Goal: Check status: Check status

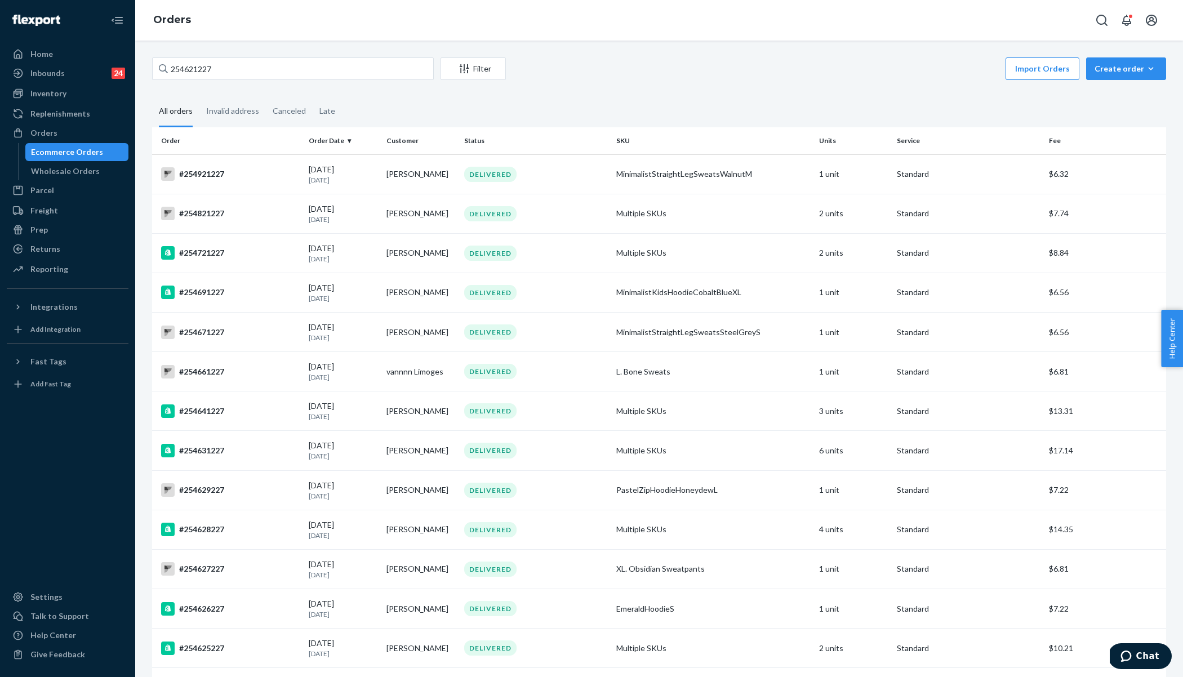
type input "252259609"
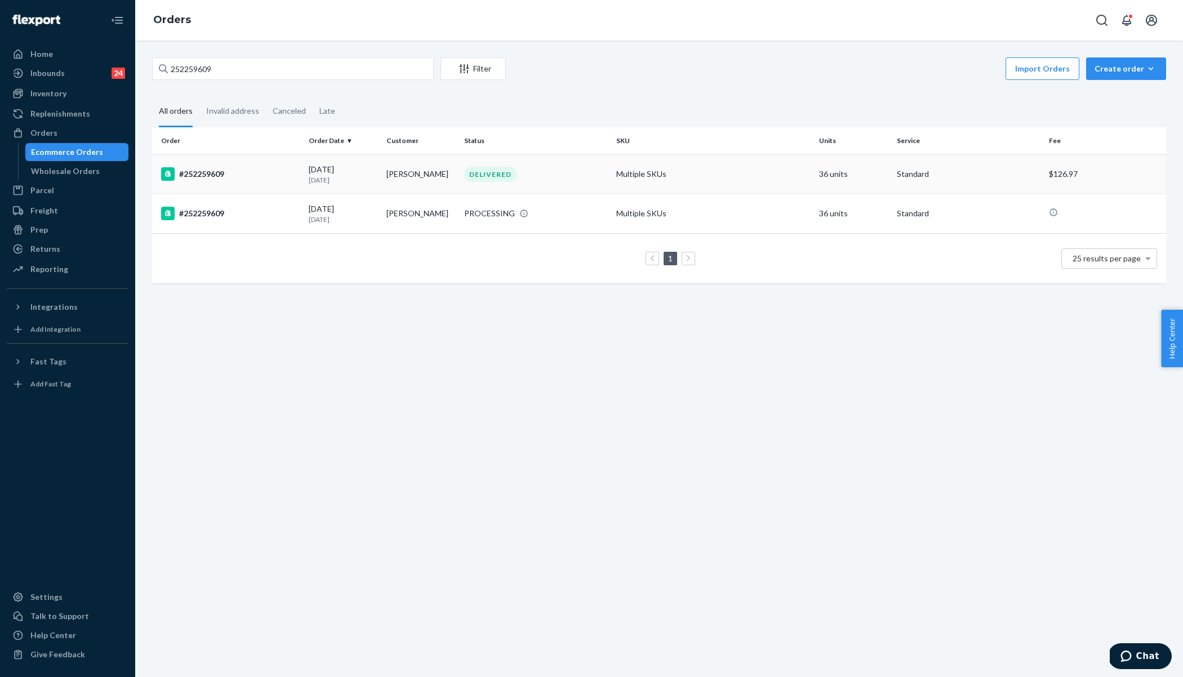
click at [302, 166] on td "#252259609" at bounding box center [228, 173] width 152 height 39
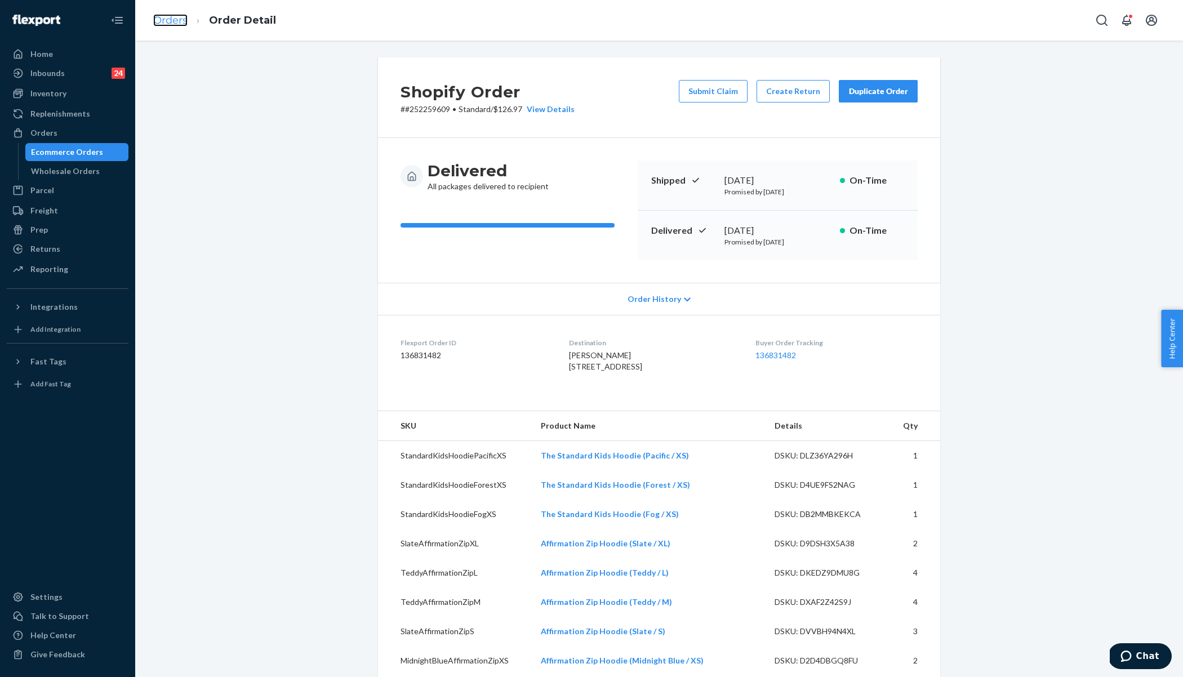
click at [173, 26] on link "Orders" at bounding box center [170, 20] width 34 height 12
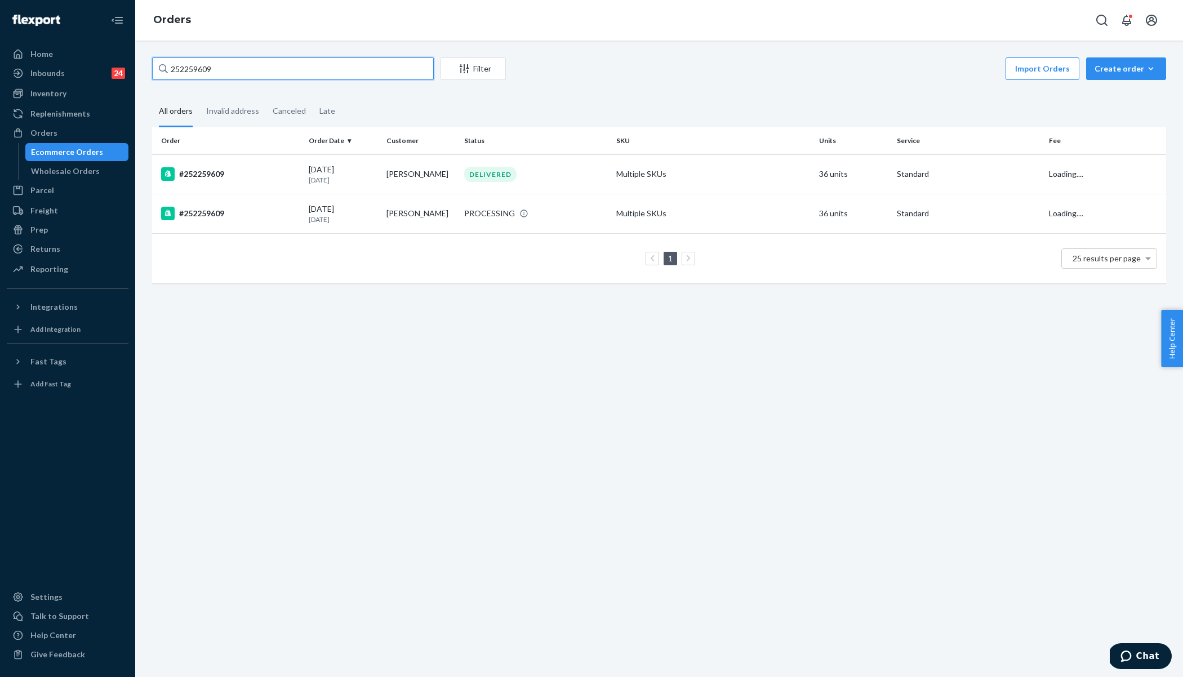
click at [243, 66] on input "252259609" at bounding box center [293, 68] width 282 height 23
click at [275, 176] on div "#252259609" at bounding box center [230, 174] width 139 height 14
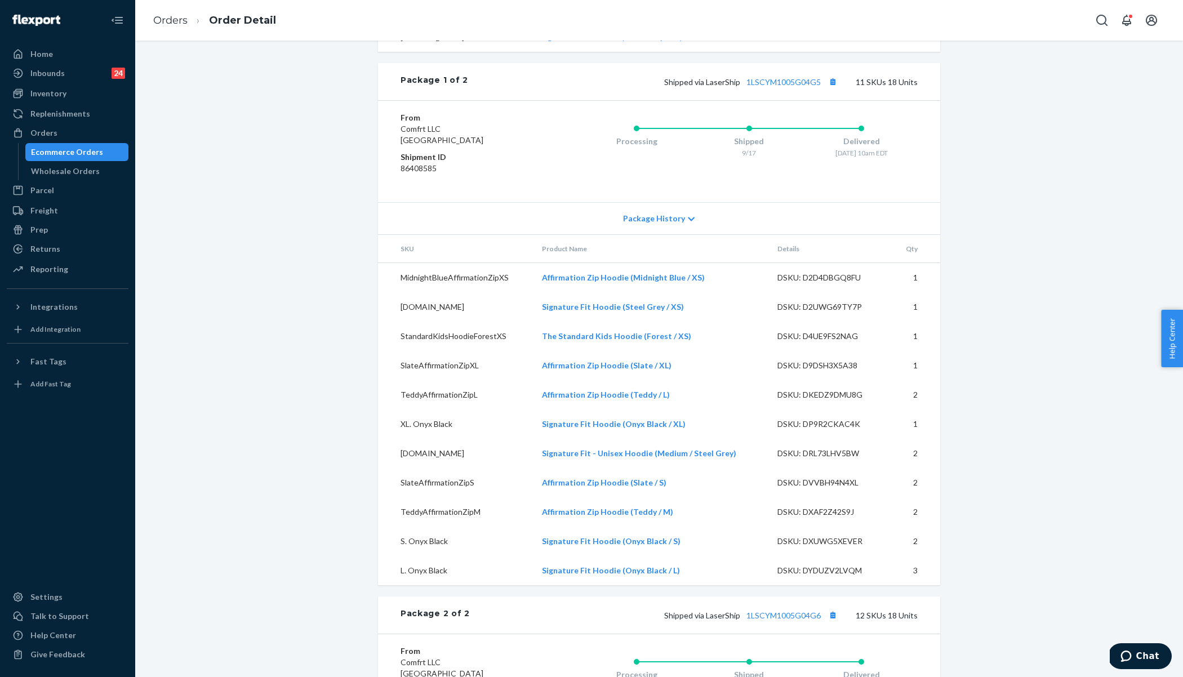
scroll to position [801, 0]
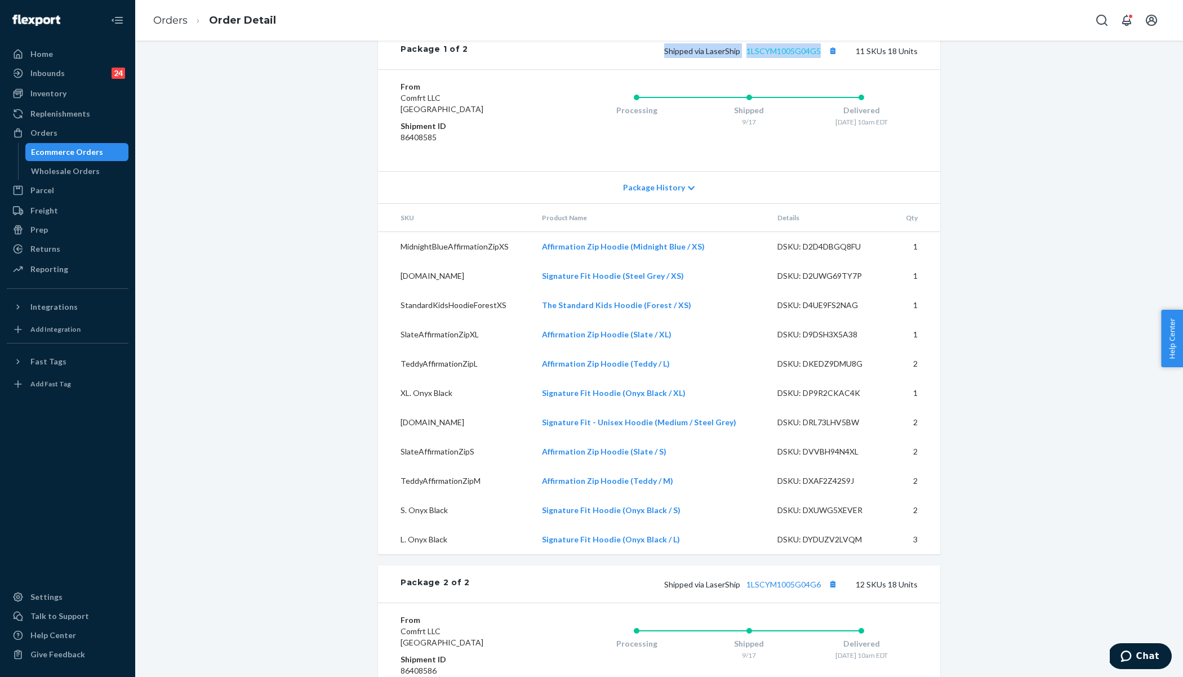
drag, startPoint x: 667, startPoint y: 73, endPoint x: 822, endPoint y: 76, distance: 155.0
click at [822, 58] on div "Shipped via LaserShip 1LSCYM1005G04G5 11 SKUs 18 Units" at bounding box center [693, 50] width 450 height 15
copy span "Shipped via LaserShip 1LSCYM1005G04G5"
click at [163, 25] on link "Orders" at bounding box center [170, 20] width 34 height 12
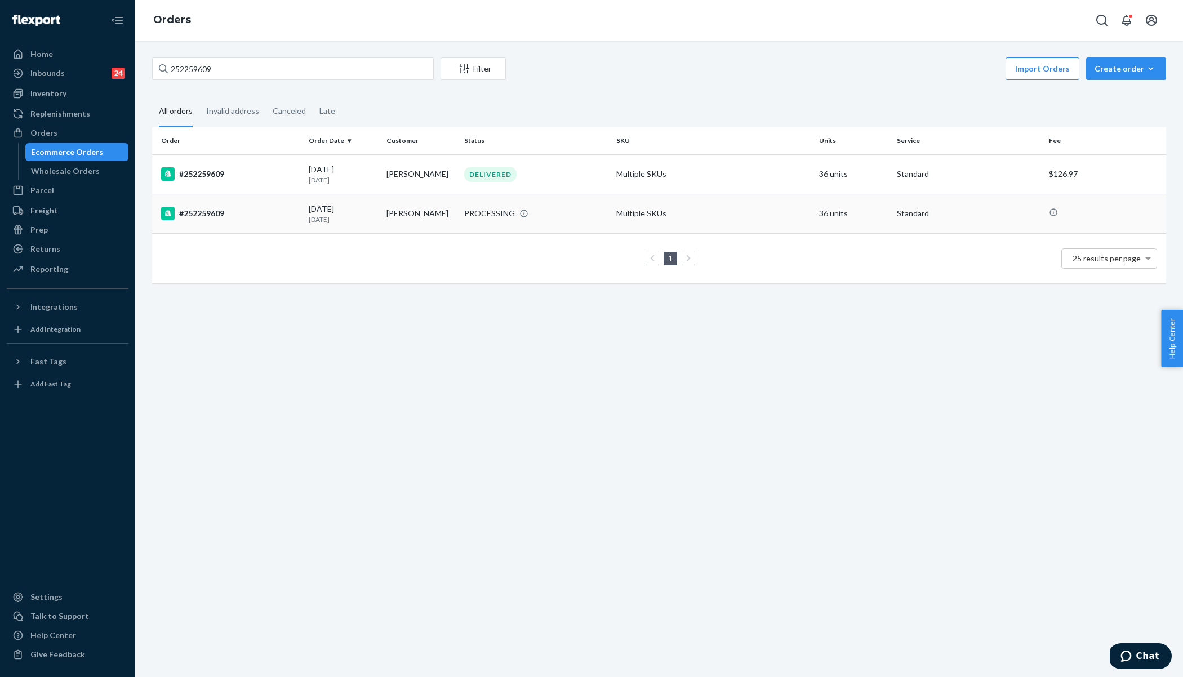
click at [268, 216] on div "#252259609" at bounding box center [230, 214] width 139 height 14
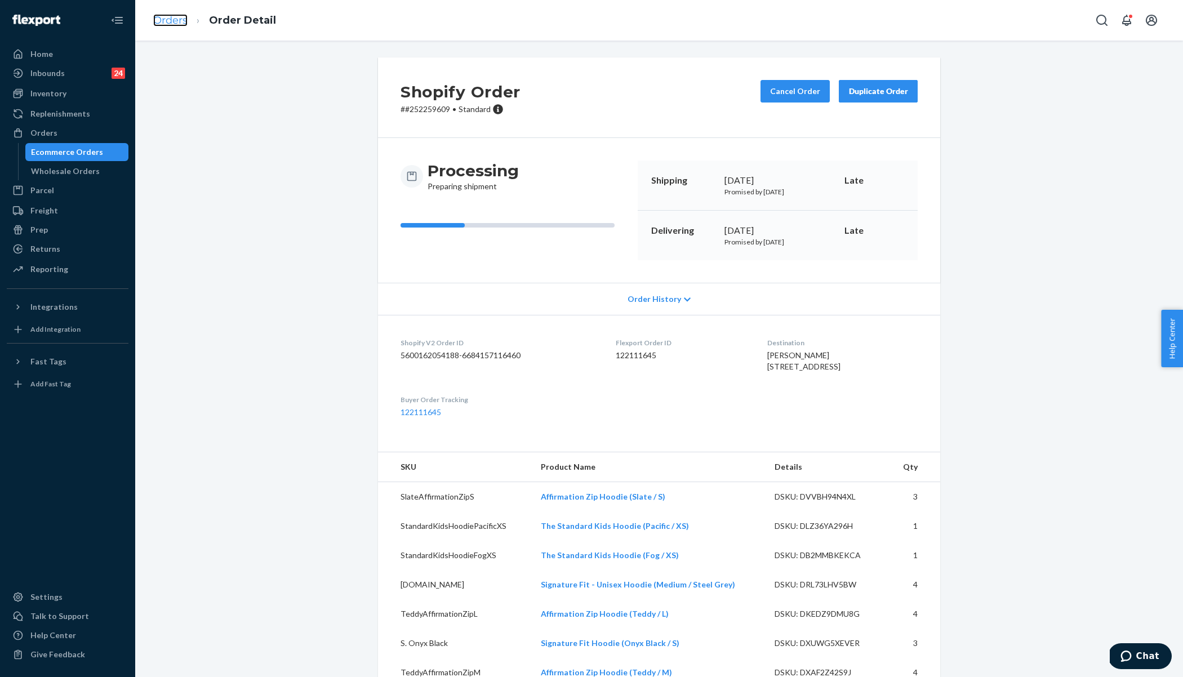
click at [181, 23] on link "Orders" at bounding box center [170, 20] width 34 height 12
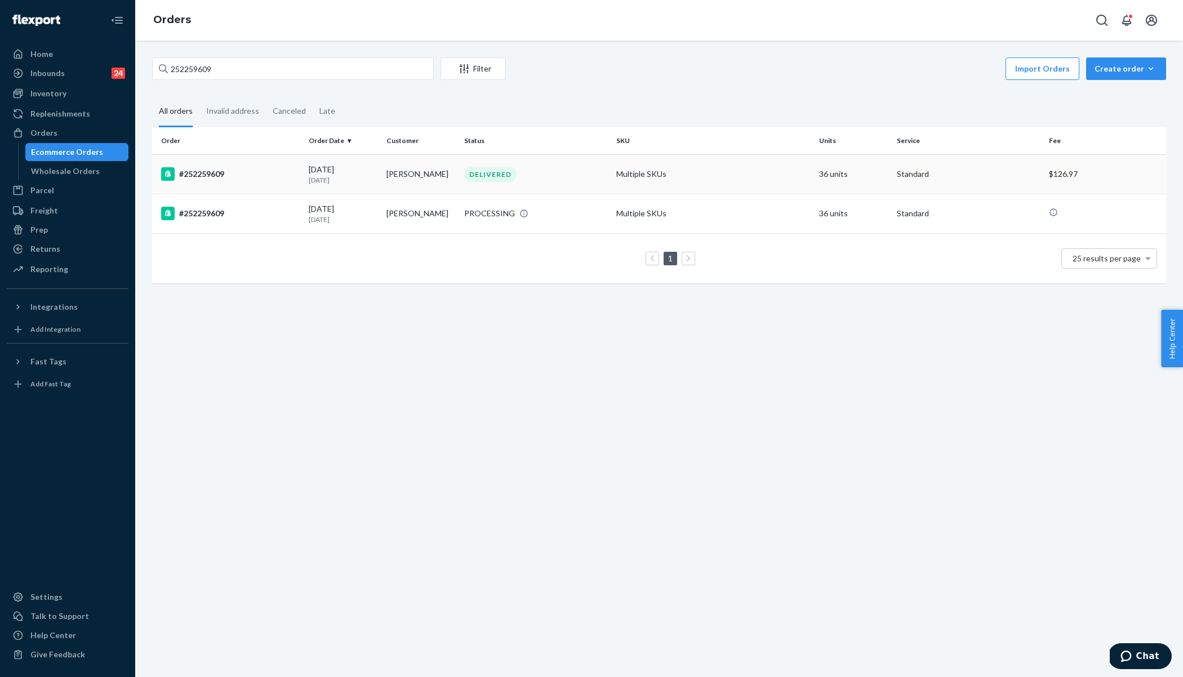
click at [570, 175] on div "DELIVERED" at bounding box center [536, 174] width 148 height 15
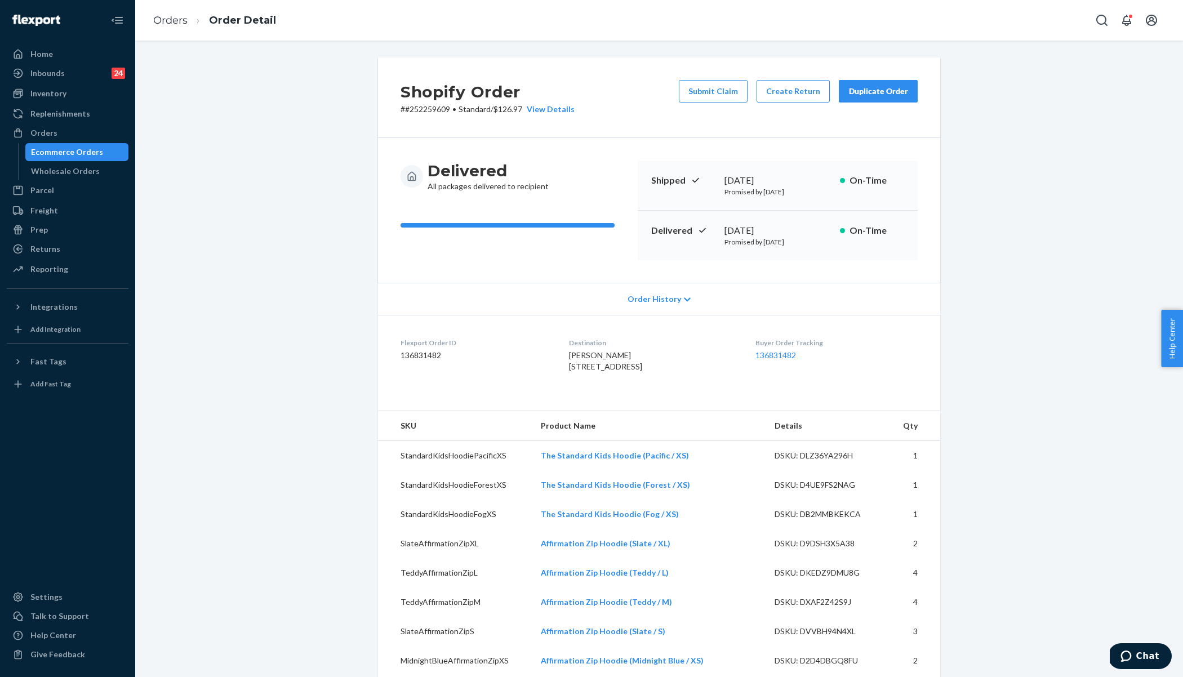
scroll to position [272, 0]
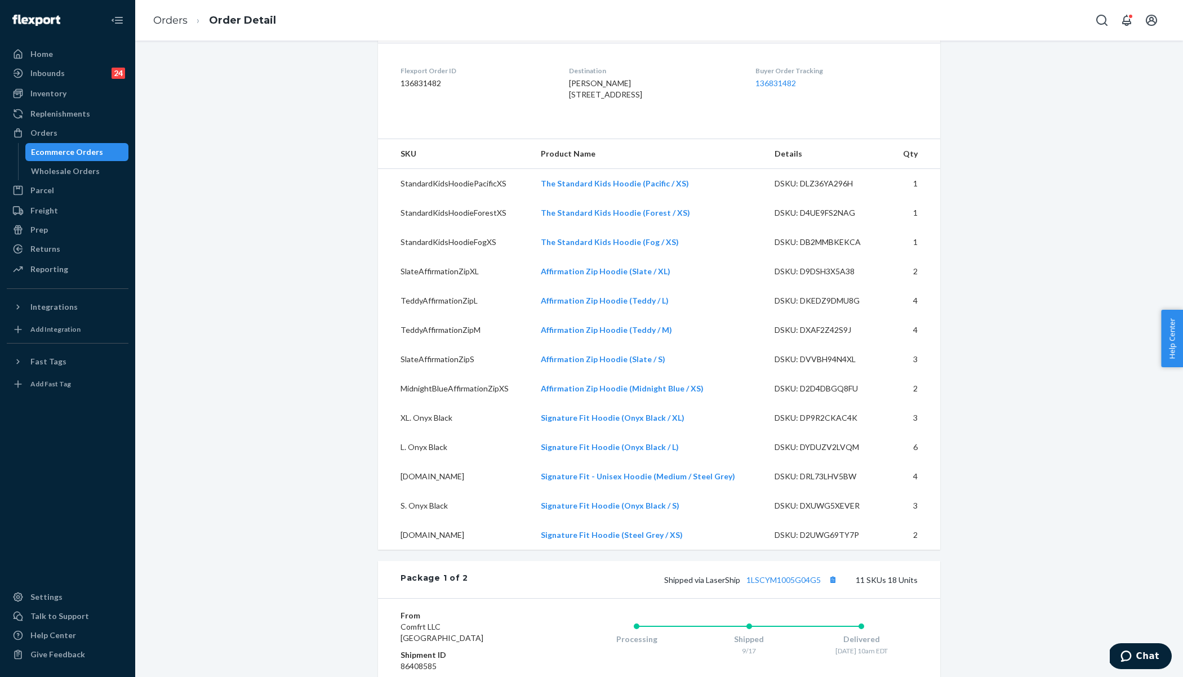
click at [691, 199] on td "The Standard Kids Hoodie (Pacific / XS)" at bounding box center [649, 184] width 234 height 30
drag, startPoint x: 691, startPoint y: 202, endPoint x: 548, endPoint y: 208, distance: 143.3
click at [548, 199] on td "The Standard Kids Hoodie (Pacific / XS)" at bounding box center [649, 184] width 234 height 30
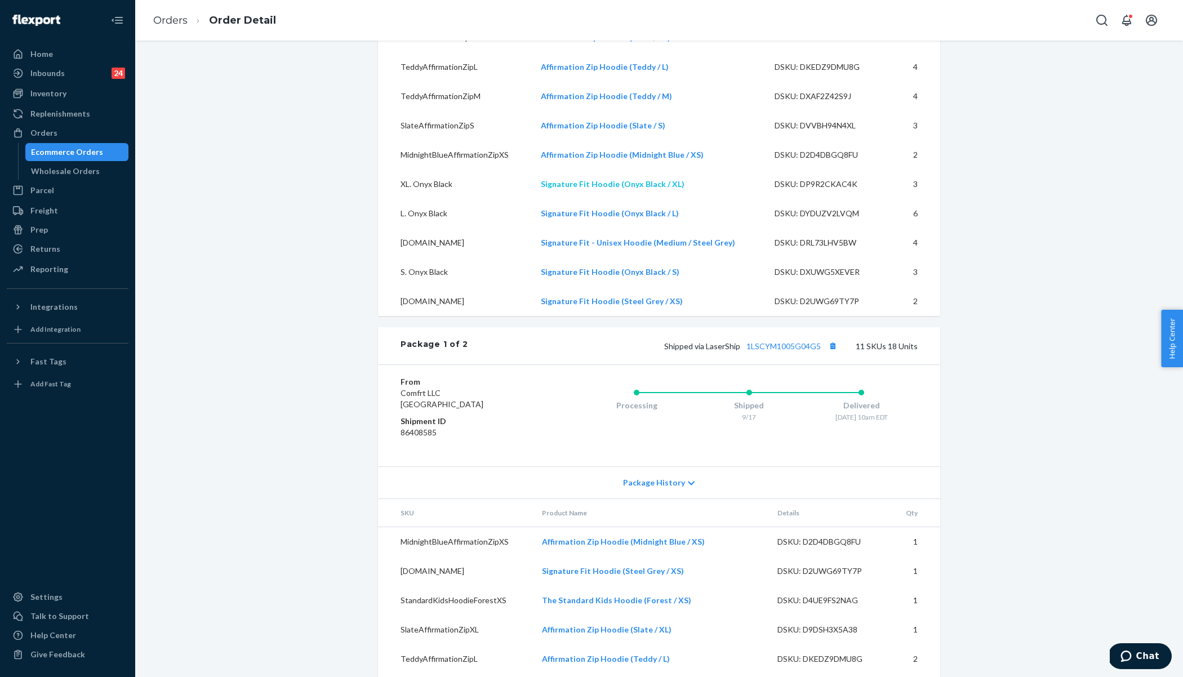
scroll to position [536, 0]
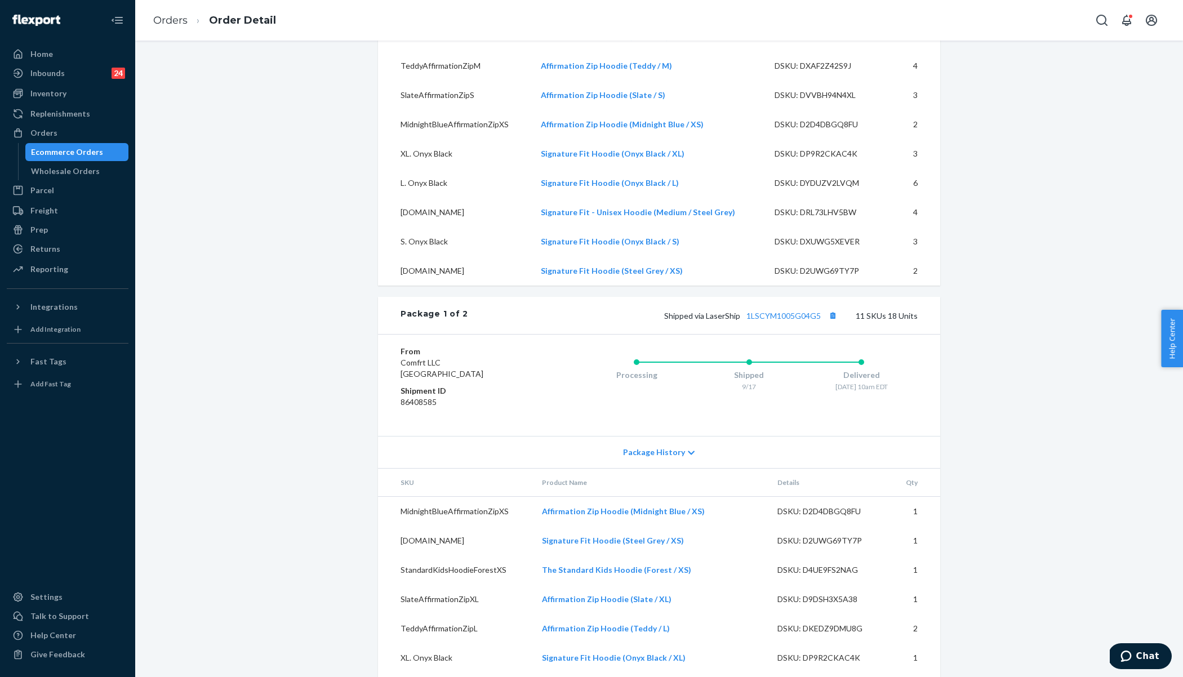
click at [701, 425] on div "Processing Shipped 9/17 Delivered [DATE] 10am EDT" at bounding box center [726, 385] width 383 height 79
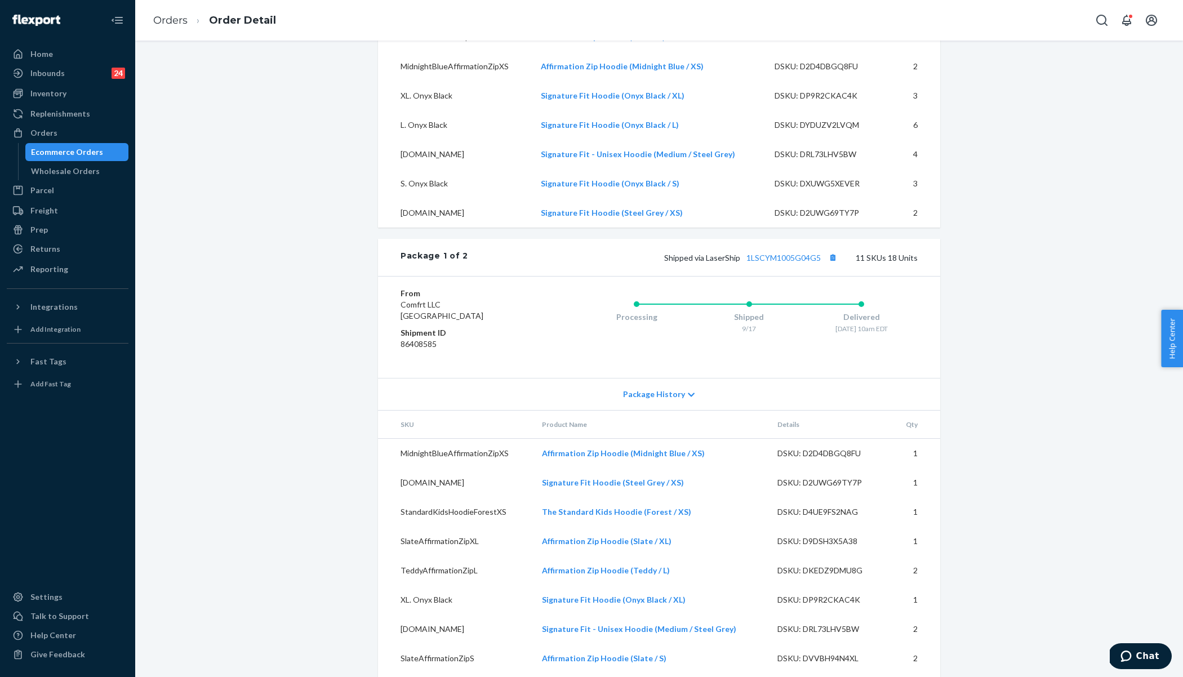
scroll to position [610, 0]
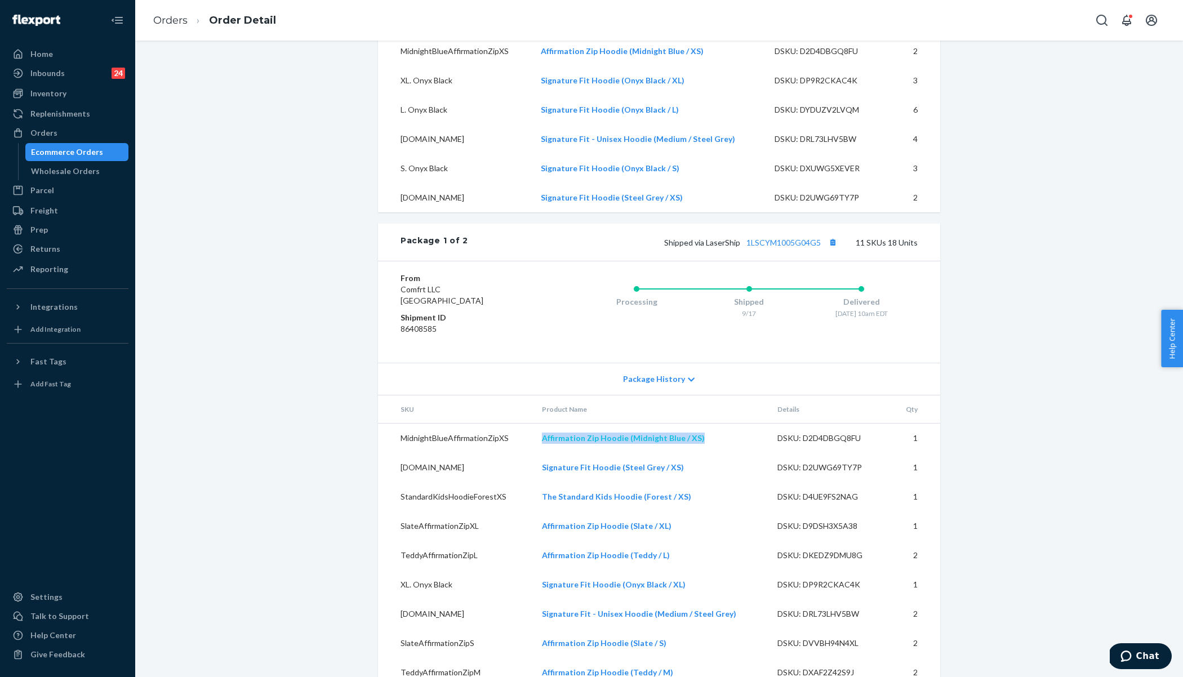
drag, startPoint x: 707, startPoint y: 460, endPoint x: 547, endPoint y: 460, distance: 159.5
click at [547, 454] on td "Affirmation Zip Hoodie (Midnight Blue / XS)" at bounding box center [651, 439] width 236 height 30
copy link "Affirmation Zip Hoodie (Midnight Blue / XS)"
drag, startPoint x: 684, startPoint y: 489, endPoint x: 542, endPoint y: 490, distance: 142.0
click at [542, 482] on td "Signature Fit Hoodie (Steel Grey / XS)" at bounding box center [651, 467] width 236 height 29
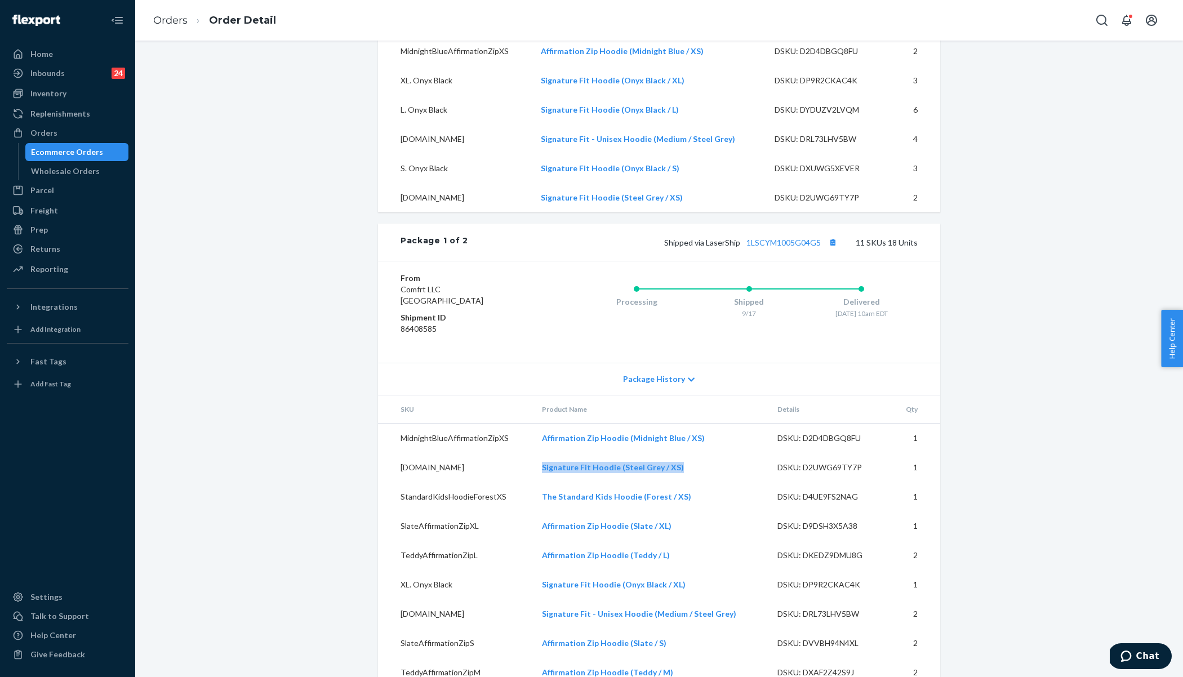
copy link "Signature Fit Hoodie (Steel Grey / XS)"
drag, startPoint x: 685, startPoint y: 517, endPoint x: 547, endPoint y: 514, distance: 138.1
click at [547, 512] on td "The Standard Kids Hoodie (Forest / XS)" at bounding box center [651, 496] width 236 height 29
copy link "The Standard Kids Hoodie (Forest / XS)"
drag, startPoint x: 671, startPoint y: 548, endPoint x: 545, endPoint y: 549, distance: 125.1
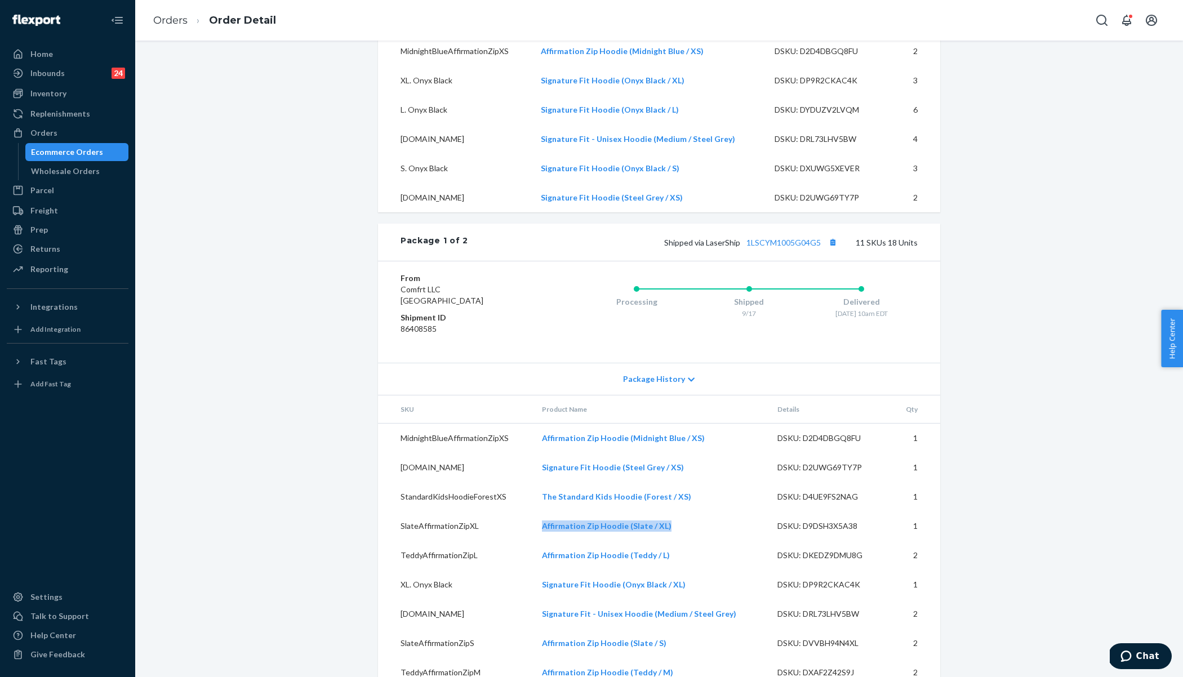
click at [545, 541] on td "Affirmation Zip Hoodie (Slate / XL)" at bounding box center [651, 526] width 236 height 29
copy link "Affirmation Zip Hoodie (Slate / XL)"
drag, startPoint x: 669, startPoint y: 579, endPoint x: 549, endPoint y: 576, distance: 120.6
click at [549, 570] on td "Affirmation Zip Hoodie (Teddy / L)" at bounding box center [651, 555] width 236 height 29
copy link "Affirmation Zip Hoodie (Teddy / L)"
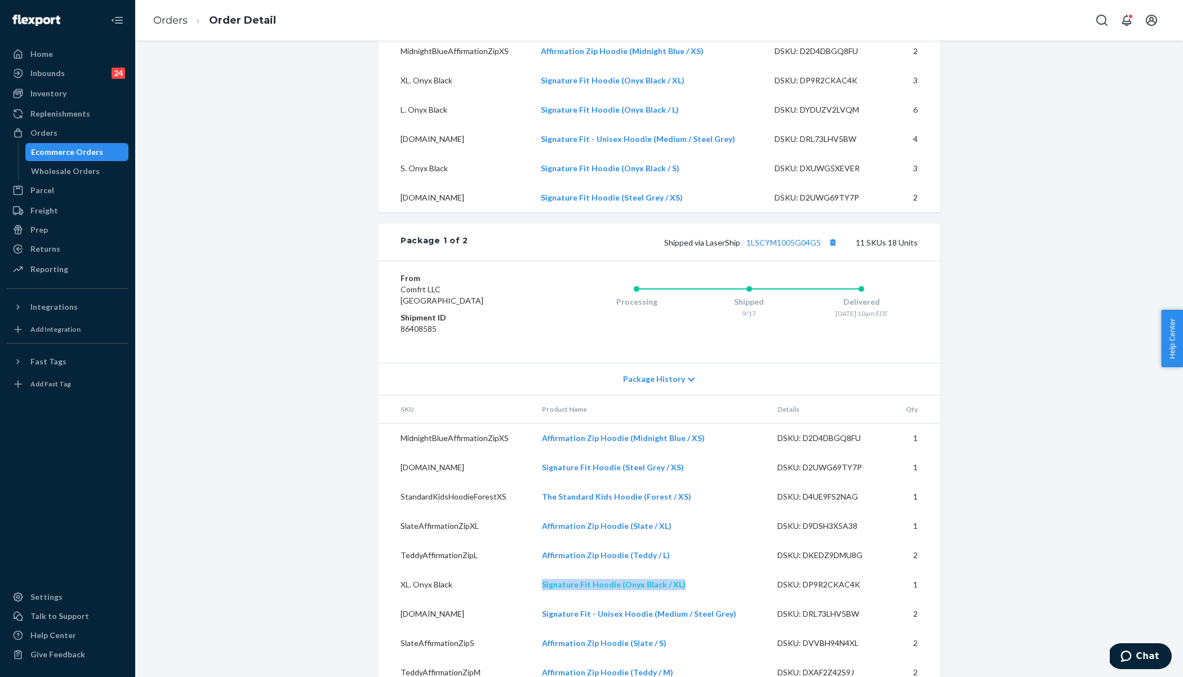
drag, startPoint x: 689, startPoint y: 604, endPoint x: 547, endPoint y: 608, distance: 141.5
click at [547, 600] on td "Signature Fit Hoodie (Onyx Black / XL)" at bounding box center [651, 584] width 236 height 29
copy link "Signature Fit Hoodie (Onyx Black / XL)"
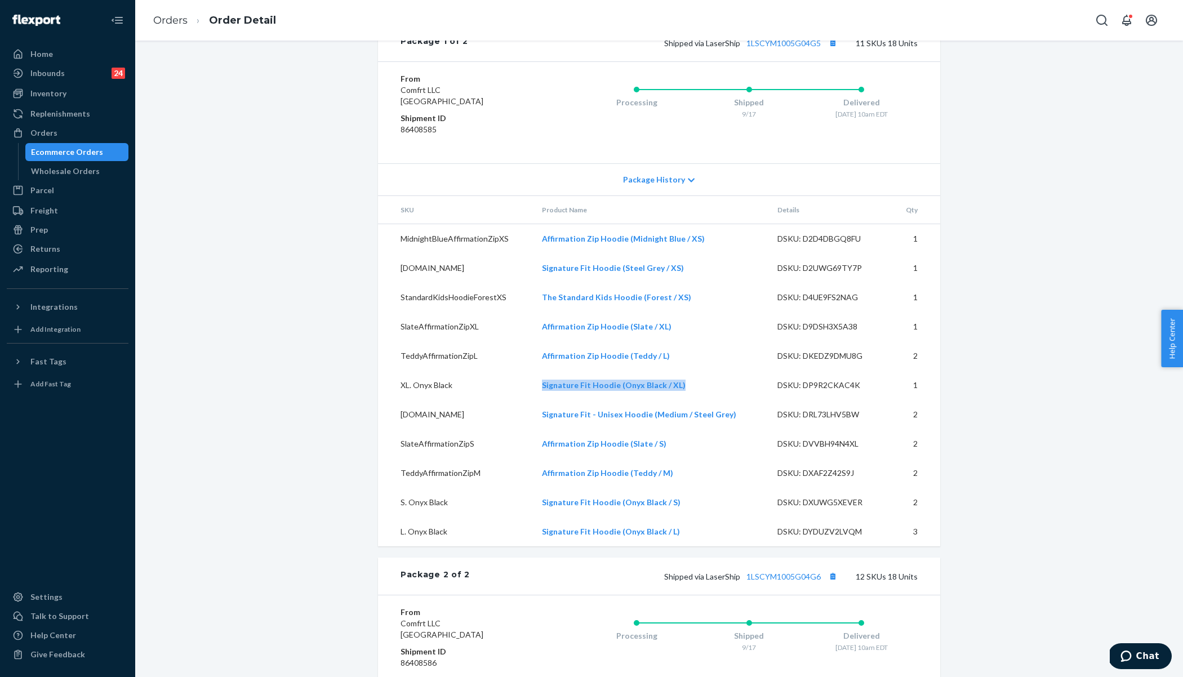
scroll to position [898, 0]
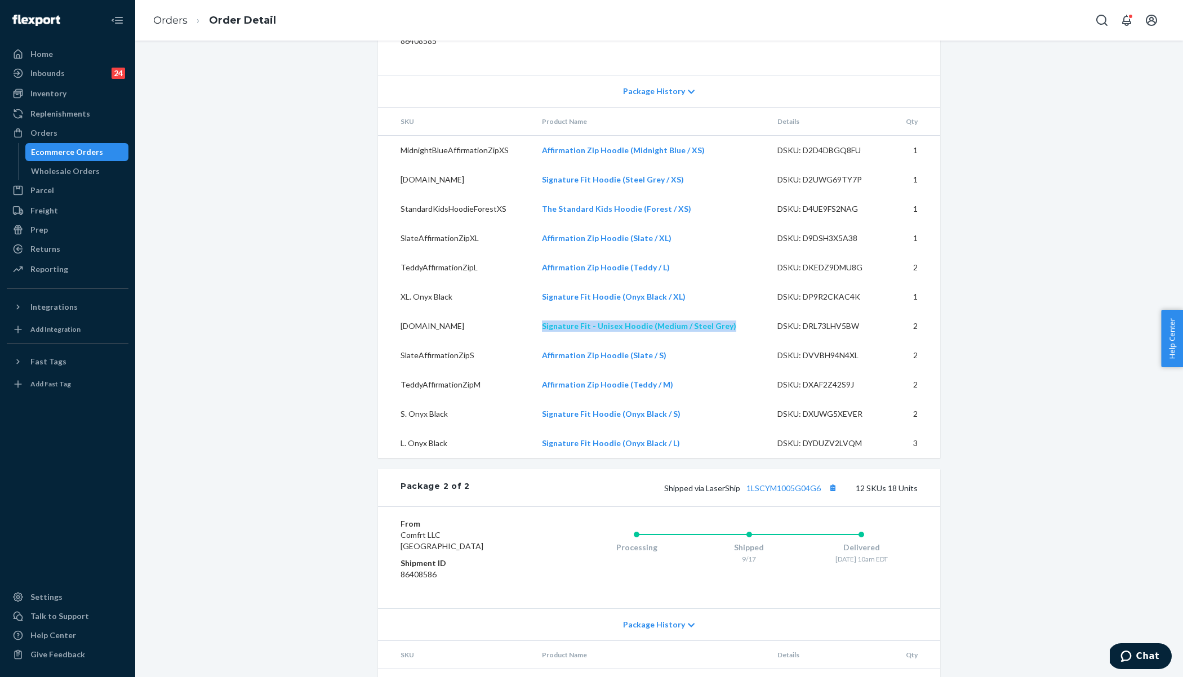
drag, startPoint x: 729, startPoint y: 344, endPoint x: 549, endPoint y: 343, distance: 180.3
click at [549, 341] on td "Signature Fit - Unisex Hoodie (Medium / Steel Grey)" at bounding box center [651, 326] width 236 height 29
copy link "Signature Fit - Unisex Hoodie (Medium / Steel Grey)"
drag, startPoint x: 664, startPoint y: 375, endPoint x: 547, endPoint y: 380, distance: 116.8
click at [547, 370] on td "Affirmation Zip Hoodie (Slate / S)" at bounding box center [651, 355] width 236 height 29
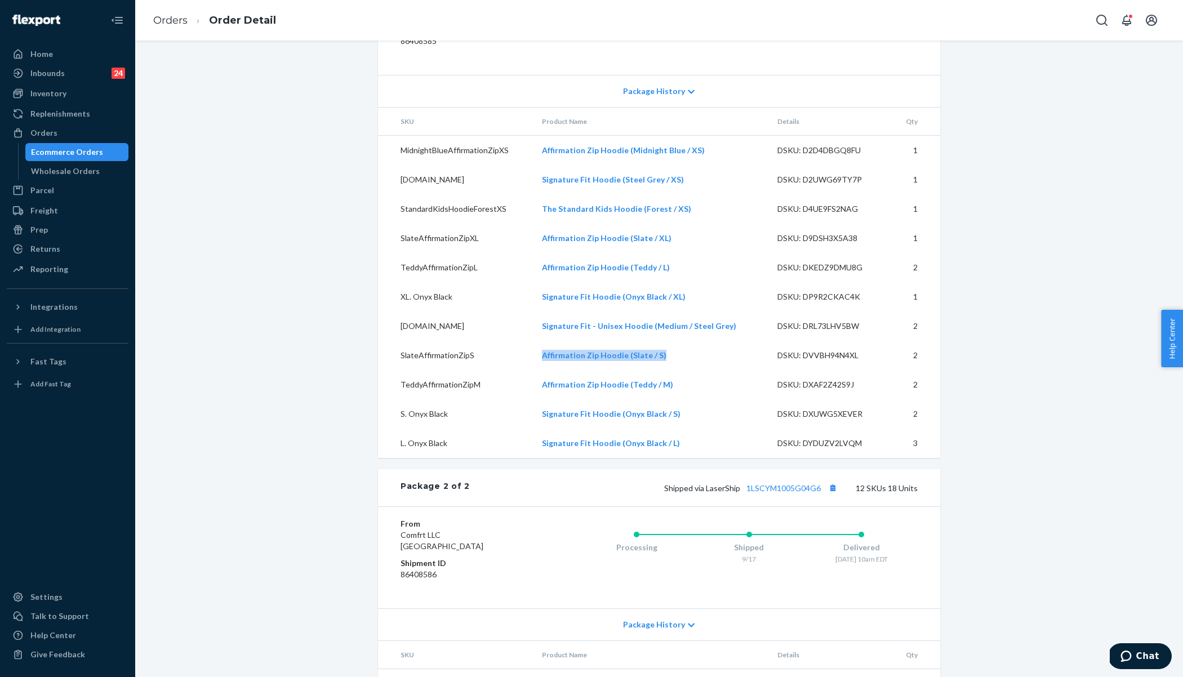
copy link "Affirmation Zip Hoodie (Slate / S)"
drag, startPoint x: 672, startPoint y: 404, endPoint x: 533, endPoint y: 411, distance: 139.4
click at [533, 400] on tr "TeddyAffirmationZipM Affirmation Zip Hoodie (Teddy / M) DSKU: DXAF2Z42S9J 2" at bounding box center [659, 384] width 562 height 29
copy tr "Affirmation Zip Hoodie (Teddy / M)"
click at [672, 400] on td "Affirmation Zip Hoodie (Teddy / M)" at bounding box center [651, 384] width 236 height 29
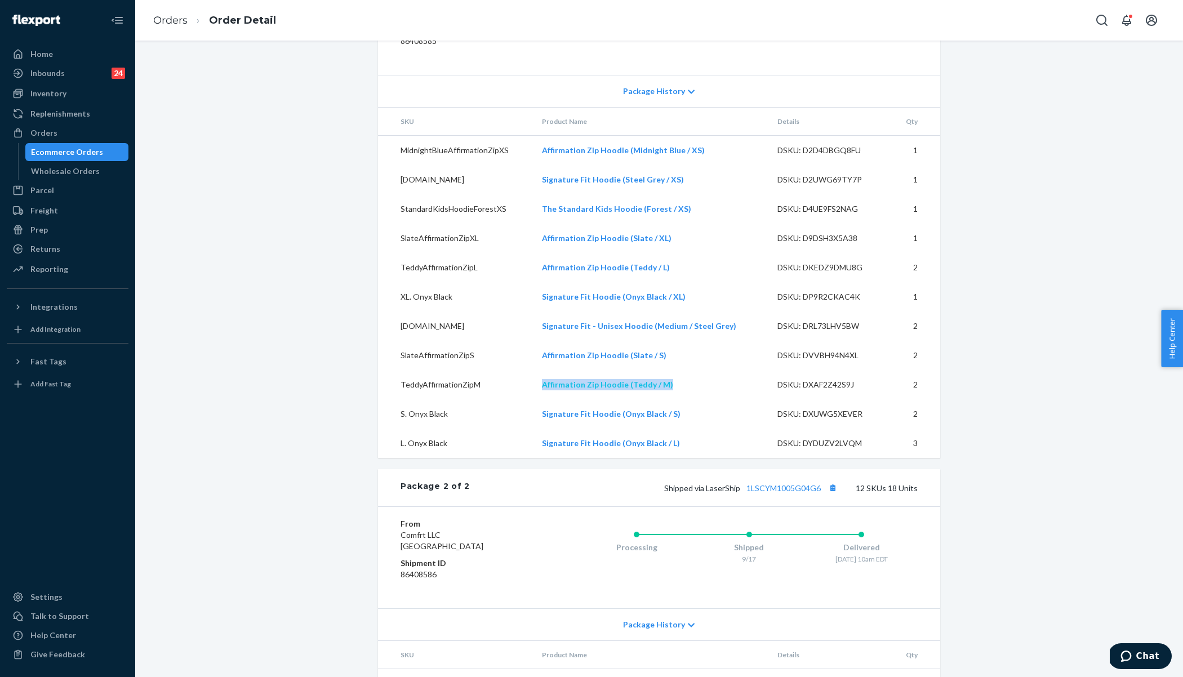
drag, startPoint x: 672, startPoint y: 408, endPoint x: 547, endPoint y: 405, distance: 125.1
click at [547, 400] on td "Affirmation Zip Hoodie (Teddy / M)" at bounding box center [651, 384] width 236 height 29
drag, startPoint x: 678, startPoint y: 434, endPoint x: 547, endPoint y: 428, distance: 131.4
click at [547, 428] on td "Signature Fit Hoodie (Onyx Black / S)" at bounding box center [651, 414] width 236 height 29
click at [686, 458] on td "Signature Fit Hoodie (Onyx Black / L)" at bounding box center [651, 443] width 236 height 29
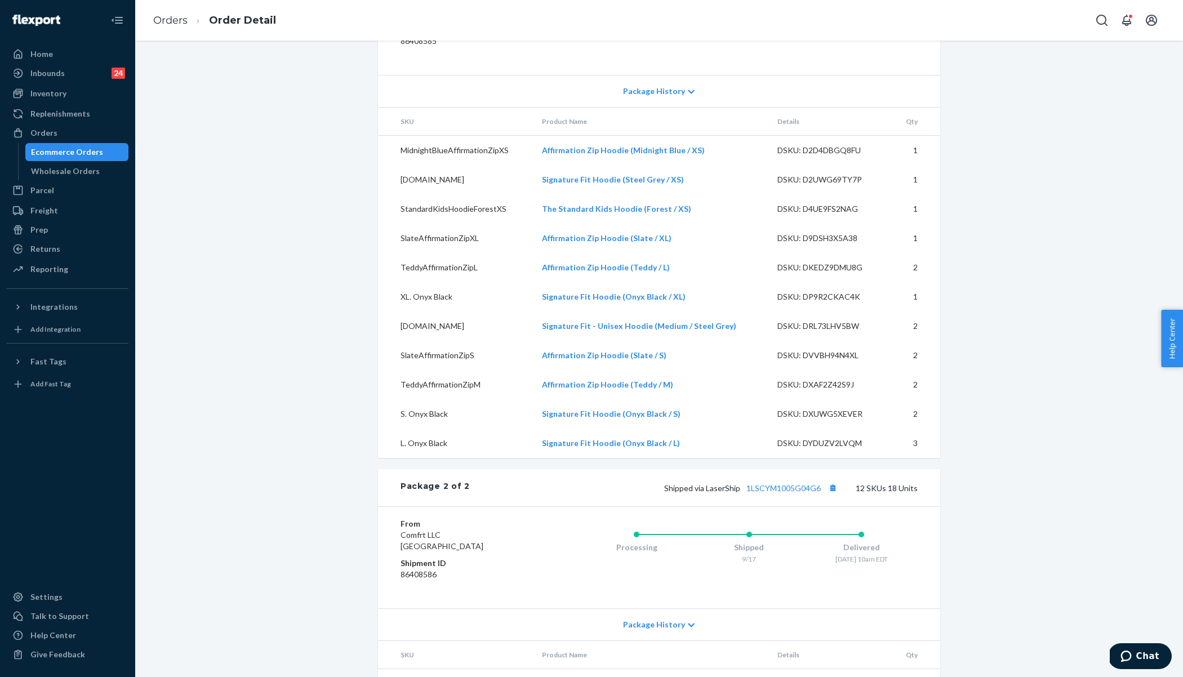
click at [686, 458] on td "Signature Fit Hoodie (Onyx Black / L)" at bounding box center [651, 443] width 236 height 29
drag, startPoint x: 680, startPoint y: 461, endPoint x: 545, endPoint y: 468, distance: 135.4
click at [545, 458] on td "Signature Fit Hoodie (Onyx Black / L)" at bounding box center [651, 443] width 236 height 29
click at [276, 429] on div "Shopify Order # #252259609 • Standard / $126.97 View Details Submit Claim Creat…" at bounding box center [659, 97] width 1031 height 1875
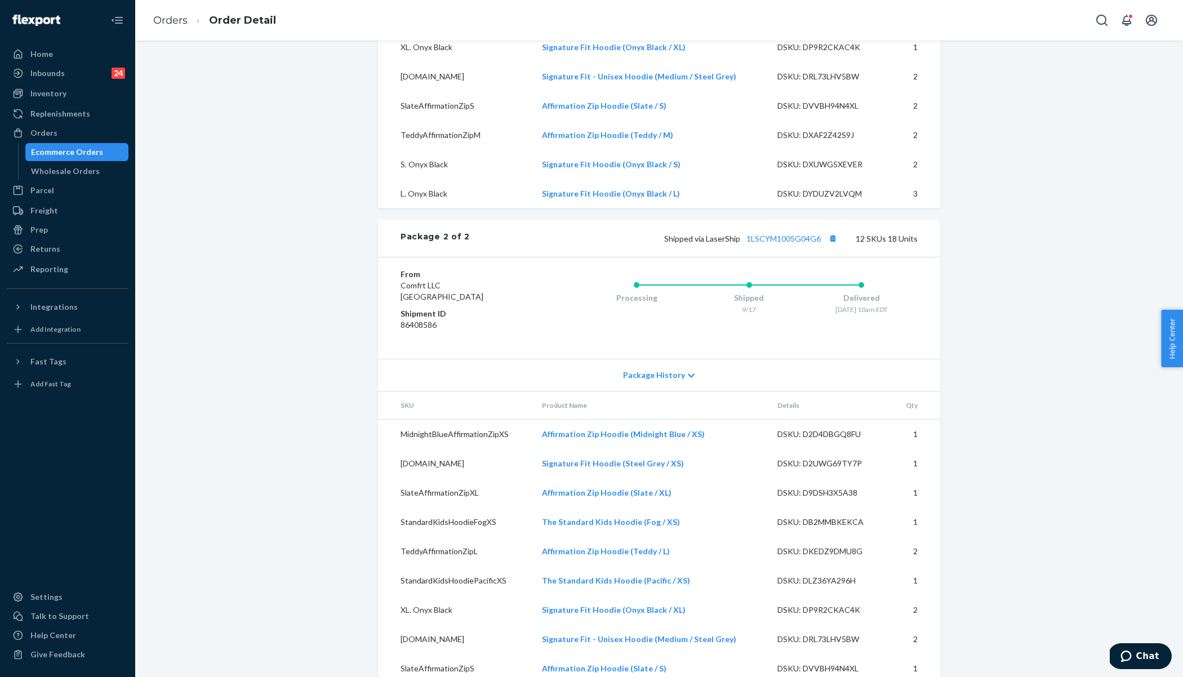
scroll to position [1274, 0]
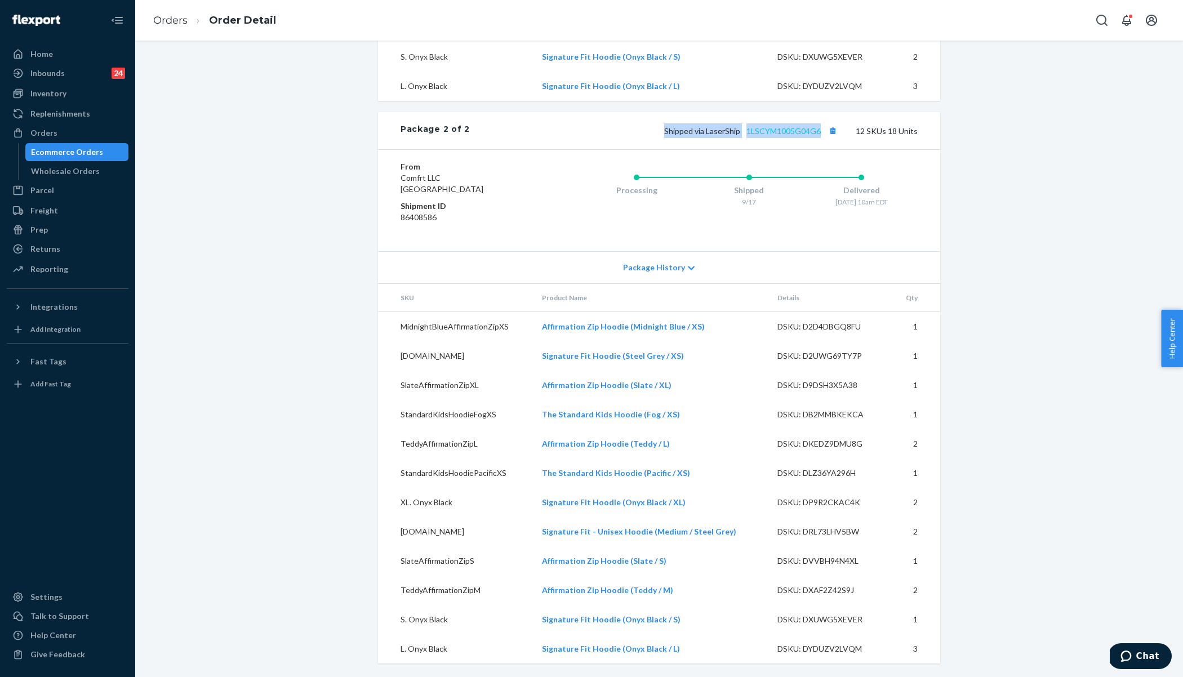
drag, startPoint x: 667, startPoint y: 133, endPoint x: 822, endPoint y: 136, distance: 155.0
click at [822, 136] on div "Shipped via LaserShip 1LSCYM1005G04G6 12 SKUs 18 Units" at bounding box center [694, 130] width 448 height 15
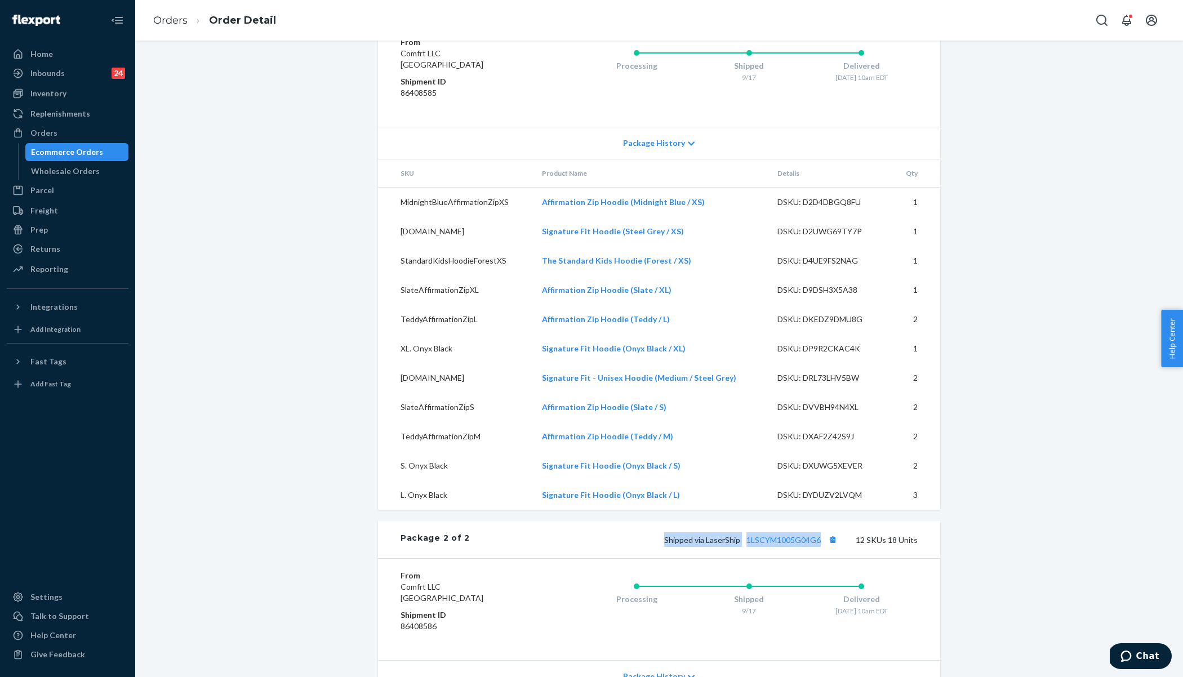
scroll to position [845, 0]
